Goal: Task Accomplishment & Management: Manage account settings

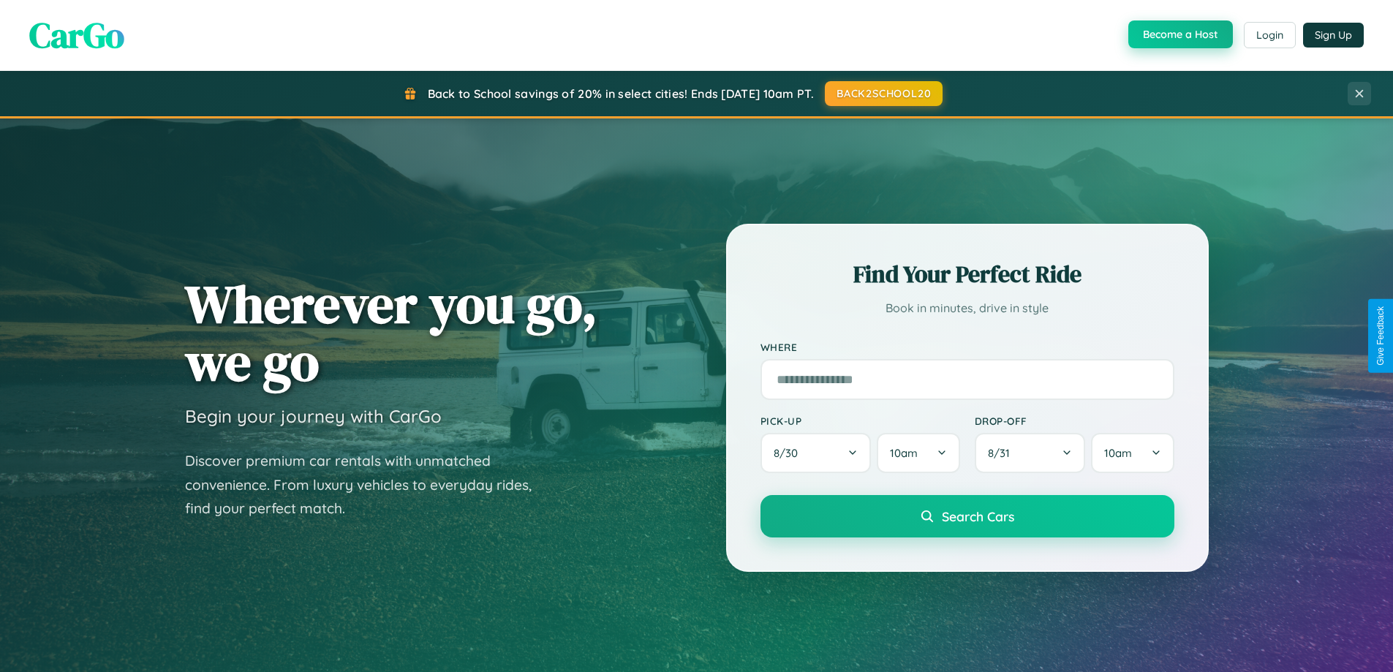
click at [1179, 34] on button "Become a Host" at bounding box center [1181, 34] width 105 height 28
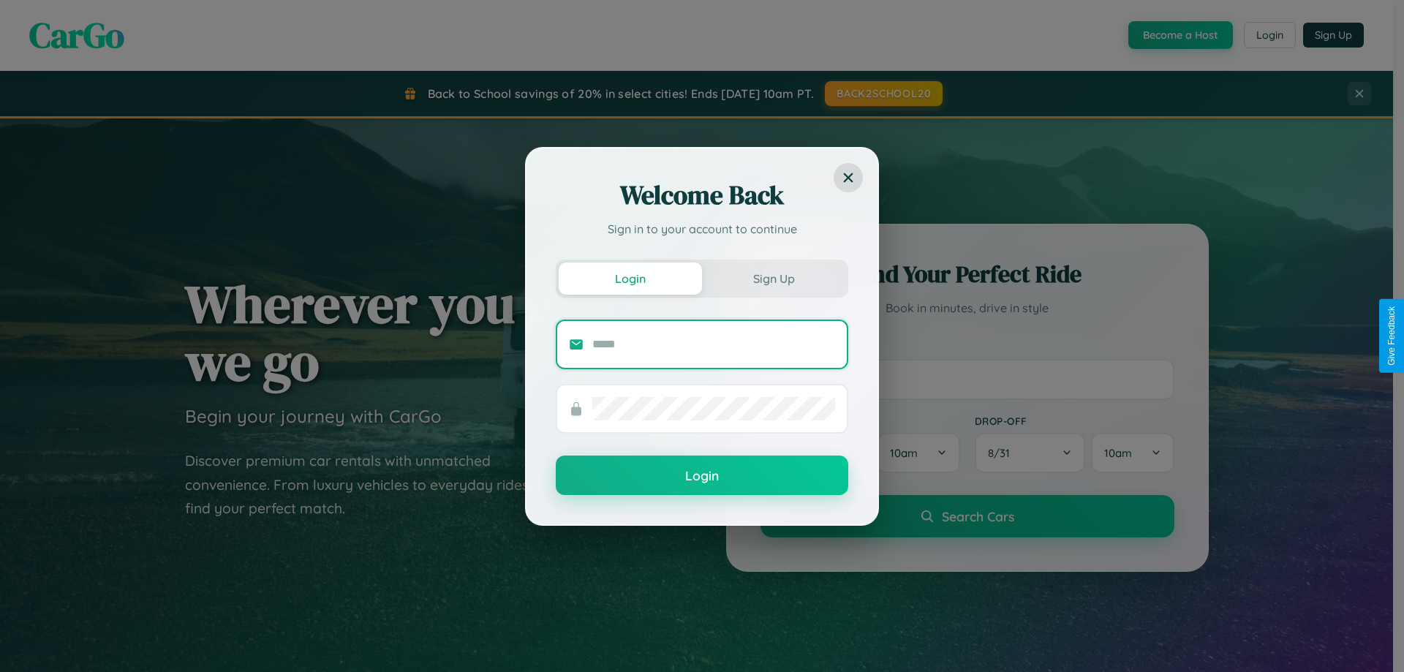
click at [714, 344] on input "text" at bounding box center [713, 344] width 243 height 23
type input "**********"
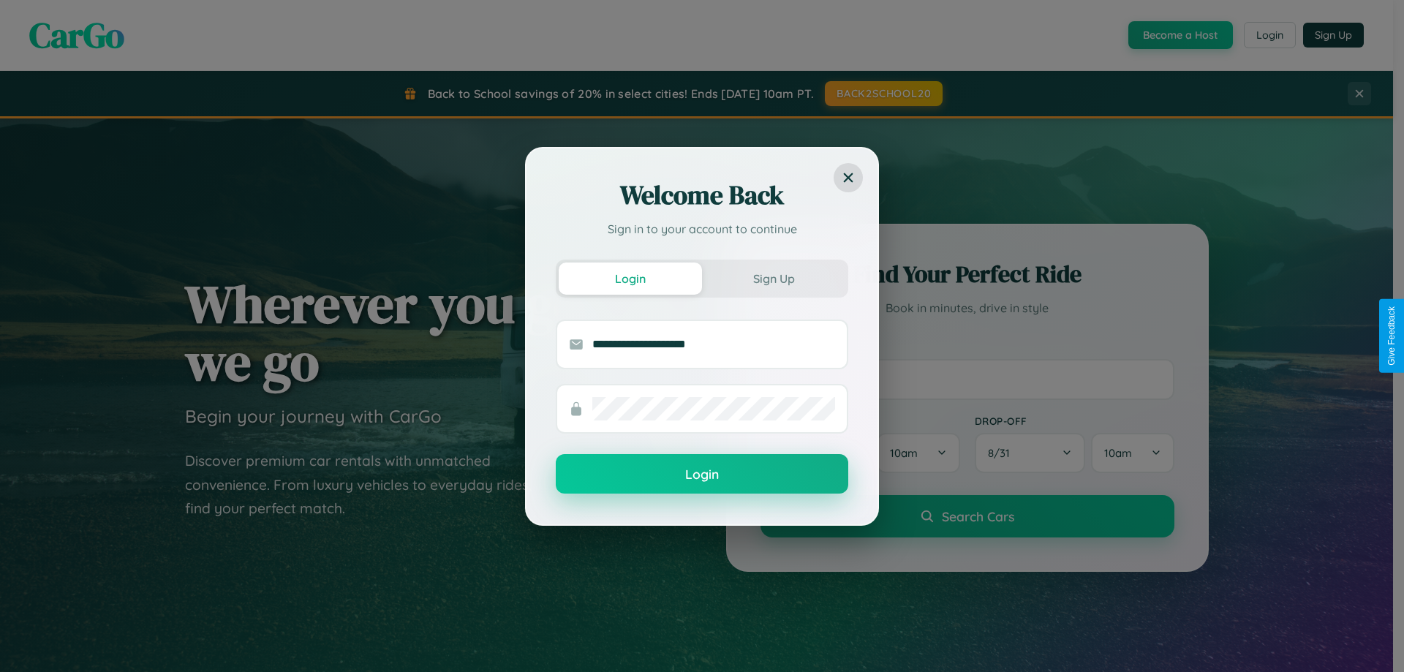
click at [702, 475] on button "Login" at bounding box center [702, 473] width 293 height 39
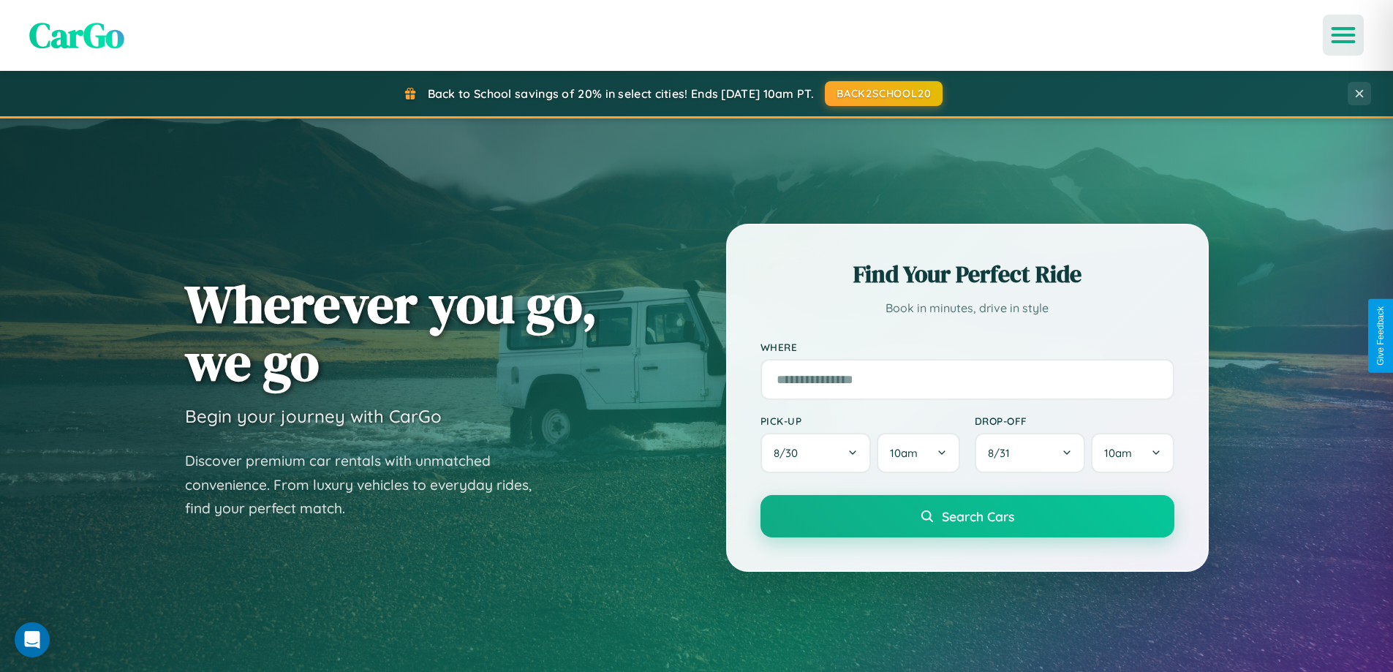
click at [1344, 35] on icon "Open menu" at bounding box center [1343, 35] width 21 height 13
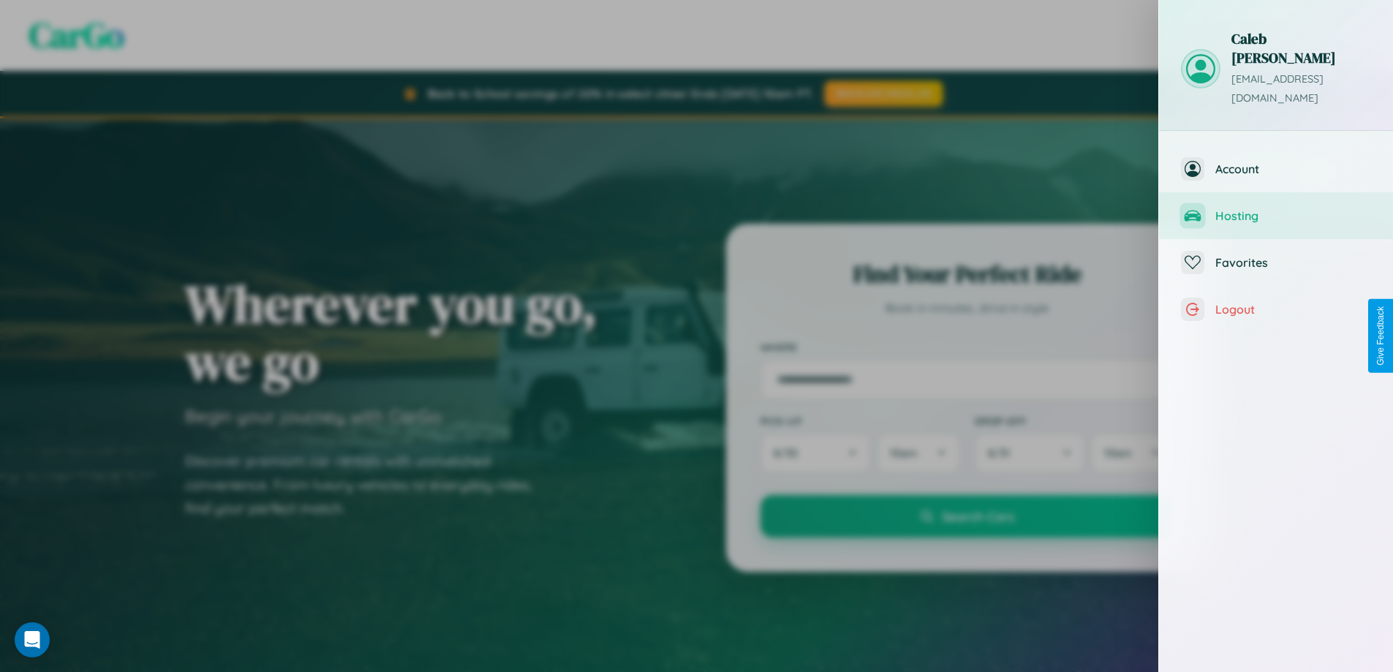
click at [1276, 208] on span "Hosting" at bounding box center [1294, 215] width 156 height 15
